Goal: Task Accomplishment & Management: Use online tool/utility

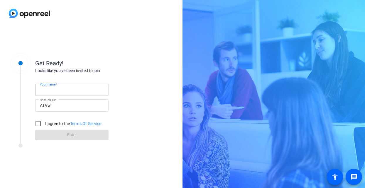
click at [85, 87] on input "Your name" at bounding box center [72, 90] width 64 height 7
type input "[PERSON_NAME]"
click at [41, 122] on input "I agree to the Terms Of Service" at bounding box center [38, 124] width 12 height 12
checkbox input "true"
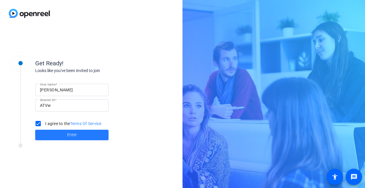
click at [59, 139] on span at bounding box center [71, 135] width 73 height 14
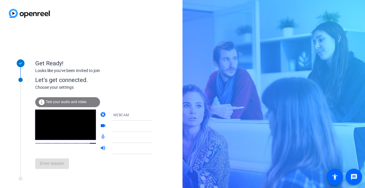
click at [52, 105] on div "info Test your audio and video" at bounding box center [67, 102] width 65 height 10
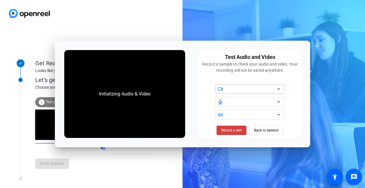
click at [131, 149] on div at bounding box center [135, 148] width 44 height 7
click at [65, 169] on div "Enter session" at bounding box center [99, 163] width 129 height 19
click at [269, 130] on span "Back to session" at bounding box center [266, 130] width 25 height 11
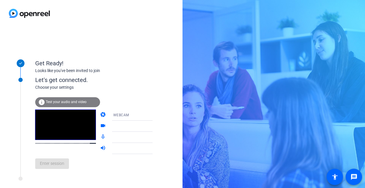
drag, startPoint x: 57, startPoint y: 170, endPoint x: 57, endPoint y: 145, distance: 25.0
click at [57, 169] on div "Enter session" at bounding box center [99, 163] width 129 height 19
click at [140, 116] on div "WEBCAM" at bounding box center [135, 115] width 44 height 7
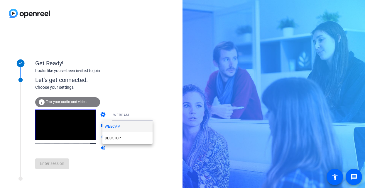
click at [130, 127] on mat-option "WEBCAM" at bounding box center [127, 127] width 50 height 12
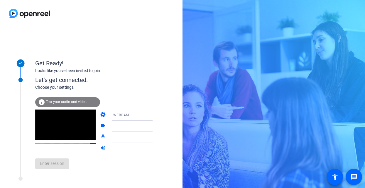
click at [125, 137] on div at bounding box center [135, 137] width 44 height 7
click at [129, 152] on div at bounding box center [136, 148] width 47 height 11
click at [155, 151] on icon at bounding box center [158, 148] width 7 height 7
click at [47, 166] on div "Enter session" at bounding box center [99, 163] width 129 height 19
click at [56, 103] on span "Test your audio and video" at bounding box center [66, 102] width 41 height 4
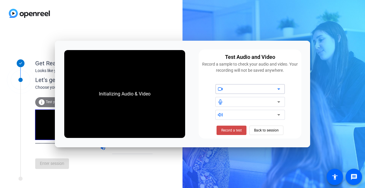
click at [243, 131] on span at bounding box center [232, 131] width 30 height 14
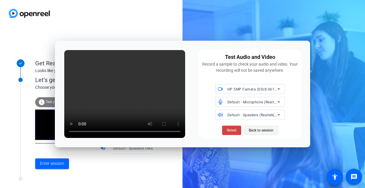
click at [262, 132] on span "Back to session" at bounding box center [261, 130] width 25 height 11
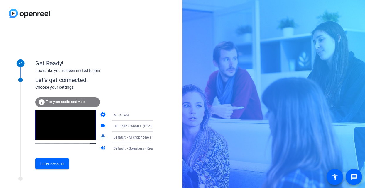
click at [113, 115] on span "WEBCAM" at bounding box center [121, 115] width 16 height 4
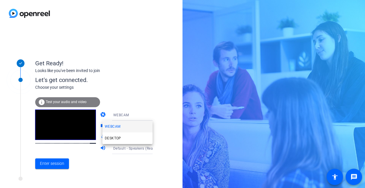
click at [119, 129] on span "WEBCAM" at bounding box center [113, 126] width 16 height 7
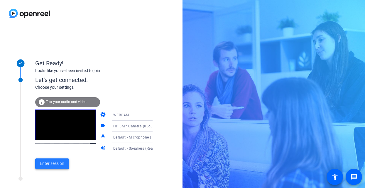
click at [49, 164] on span "Enter session" at bounding box center [52, 164] width 24 height 6
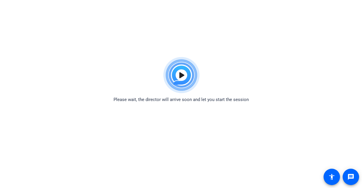
click at [181, 75] on img at bounding box center [181, 75] width 43 height 42
